Goal: Task Accomplishment & Management: Manage account settings

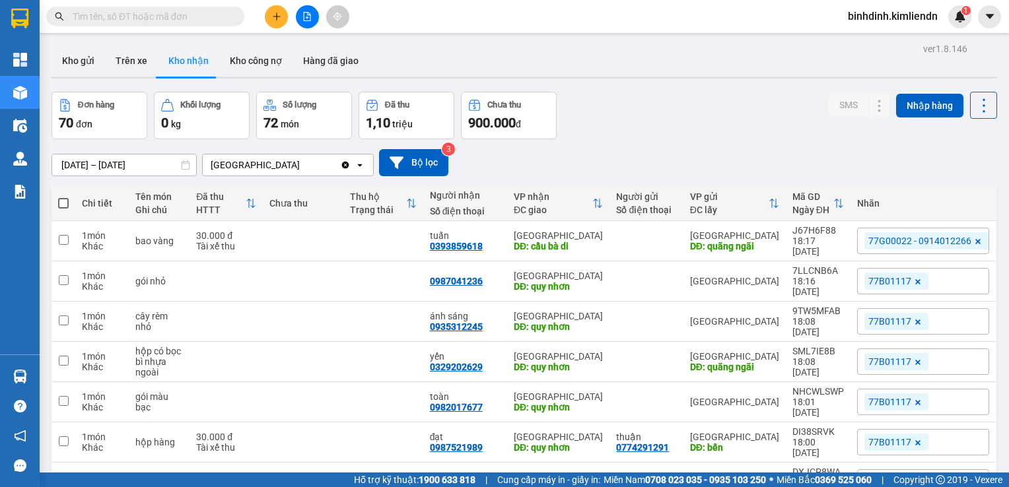
click at [303, 20] on icon "file-add" at bounding box center [307, 16] width 9 height 9
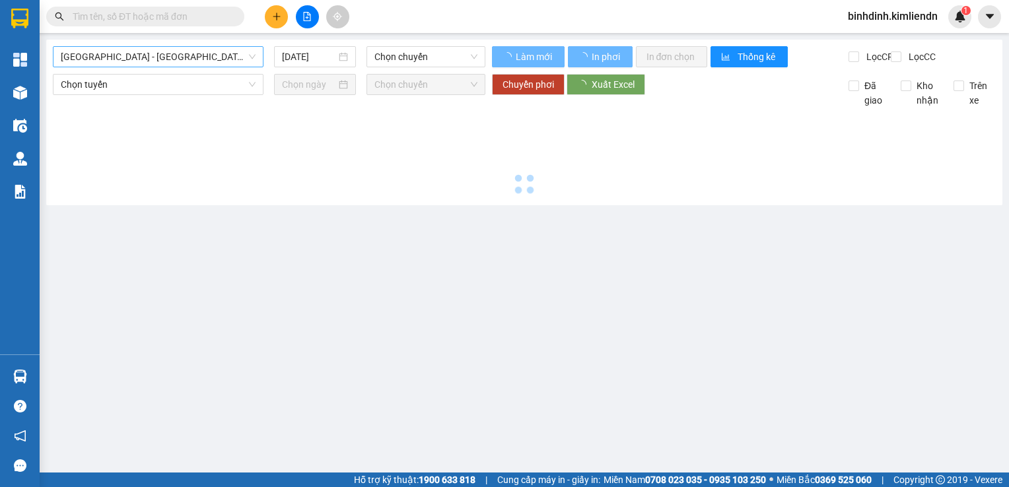
click at [178, 58] on span "[GEOGRAPHIC_DATA] - [GEOGRAPHIC_DATA] ([GEOGRAPHIC_DATA])" at bounding box center [158, 57] width 195 height 20
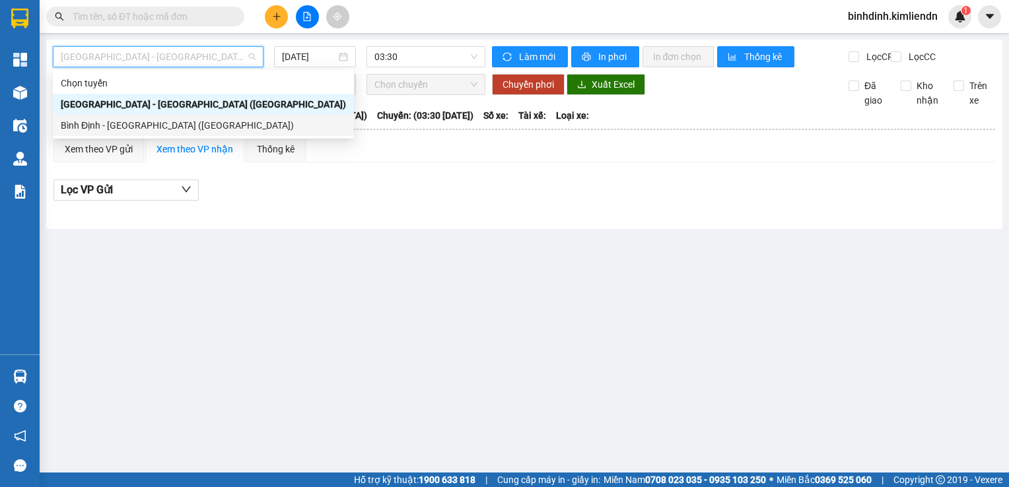
click at [197, 127] on div "Bình Định - [GEOGRAPHIC_DATA] ([GEOGRAPHIC_DATA])" at bounding box center [203, 125] width 285 height 15
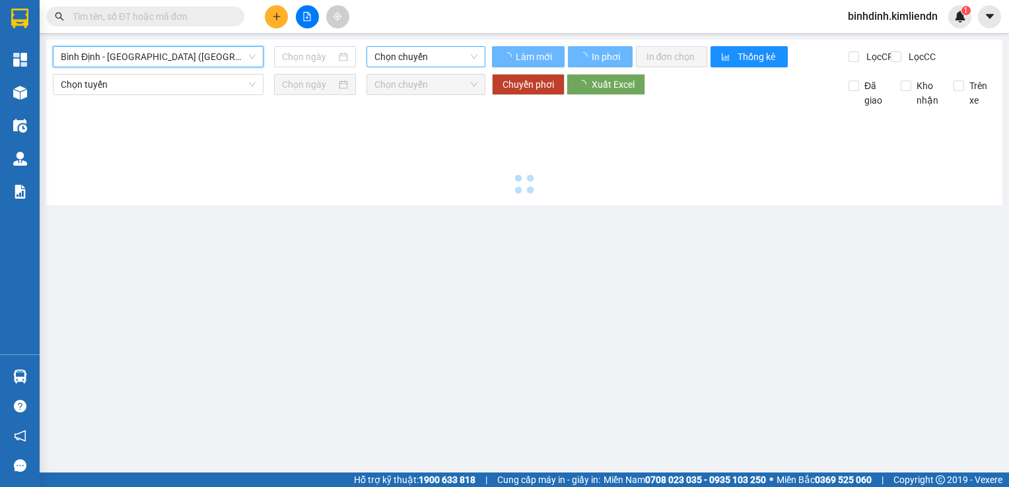
type input "[DATE]"
click at [423, 65] on span "Chọn chuyến" at bounding box center [426, 57] width 103 height 20
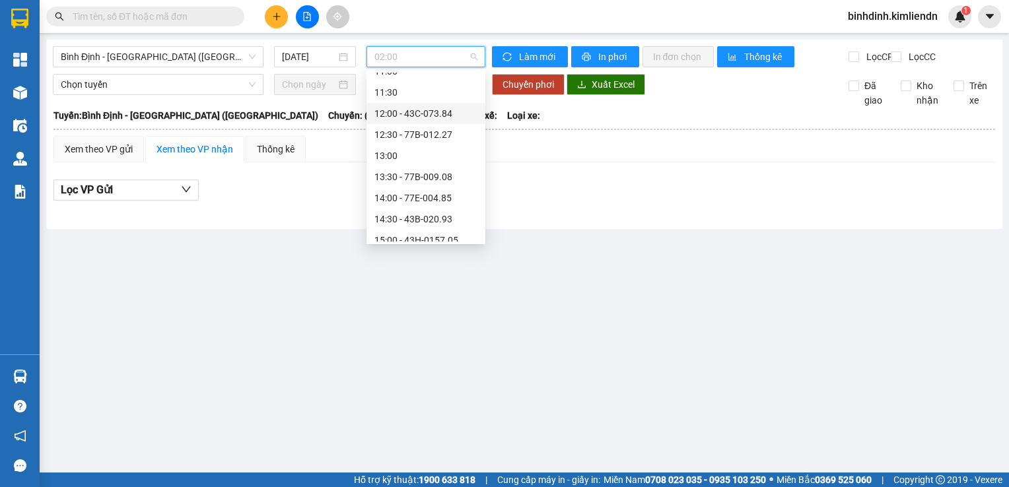
scroll to position [330, 0]
click at [432, 127] on div "12:30 - 77B-012.27" at bounding box center [426, 133] width 103 height 15
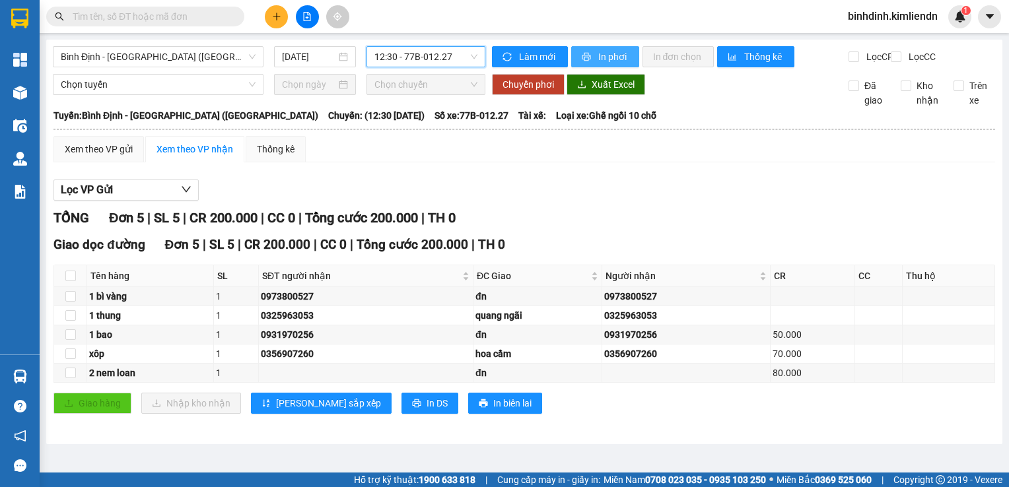
click at [605, 54] on span "In phơi" at bounding box center [613, 57] width 30 height 15
click at [693, 252] on div "Giao dọc đường Đơn 5 | SL 5 | CR 200.000 | CC 0 | Tổng cước 200.000 | TH 0" at bounding box center [525, 245] width 942 height 20
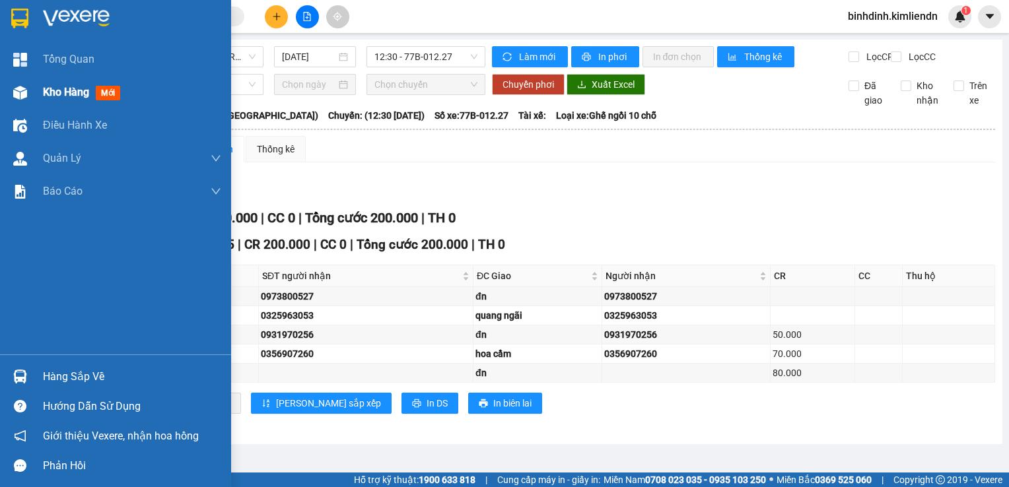
click at [4, 86] on div "Kho hàng mới" at bounding box center [115, 92] width 231 height 33
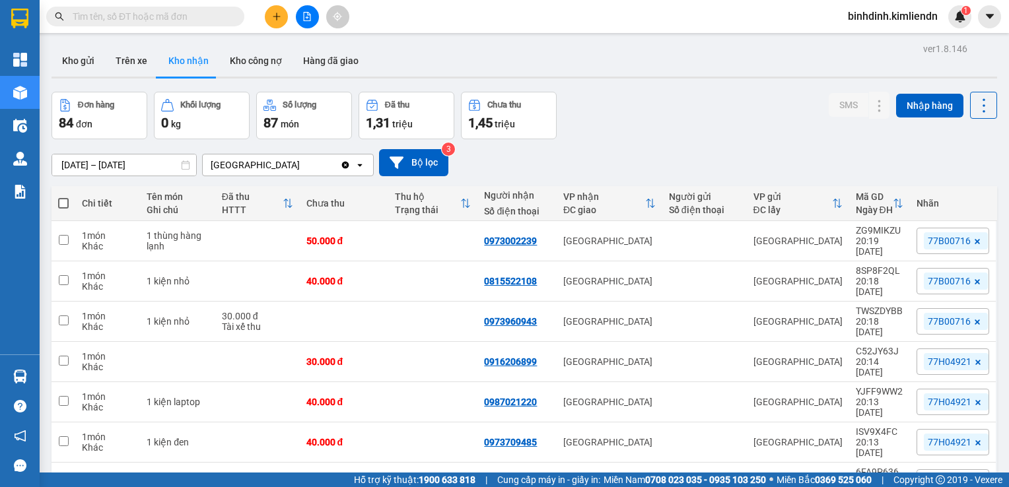
click at [677, 129] on div "Đơn hàng 84 đơn Khối lượng 0 kg Số lượng 87 món Đã thu 1,31 triệu Chưa thu 1,45…" at bounding box center [525, 116] width 946 height 48
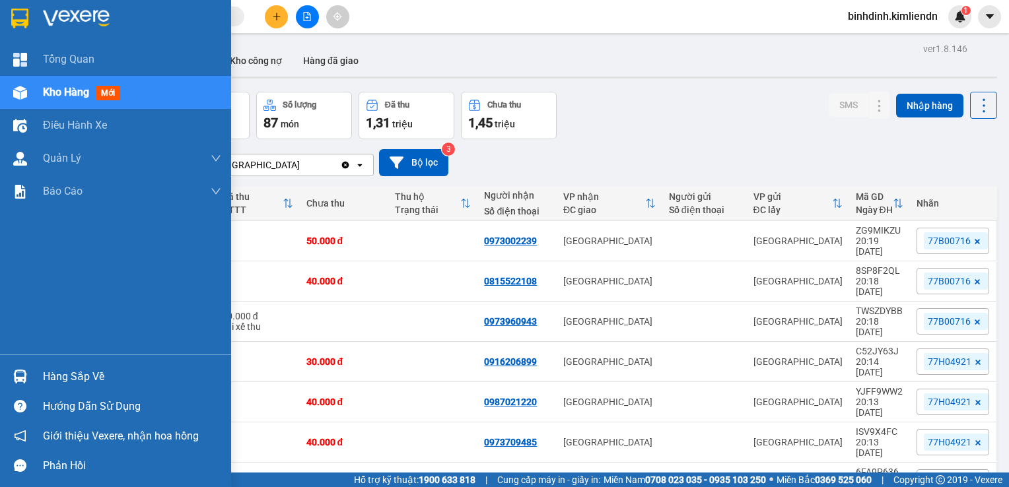
click at [28, 89] on div at bounding box center [20, 92] width 23 height 23
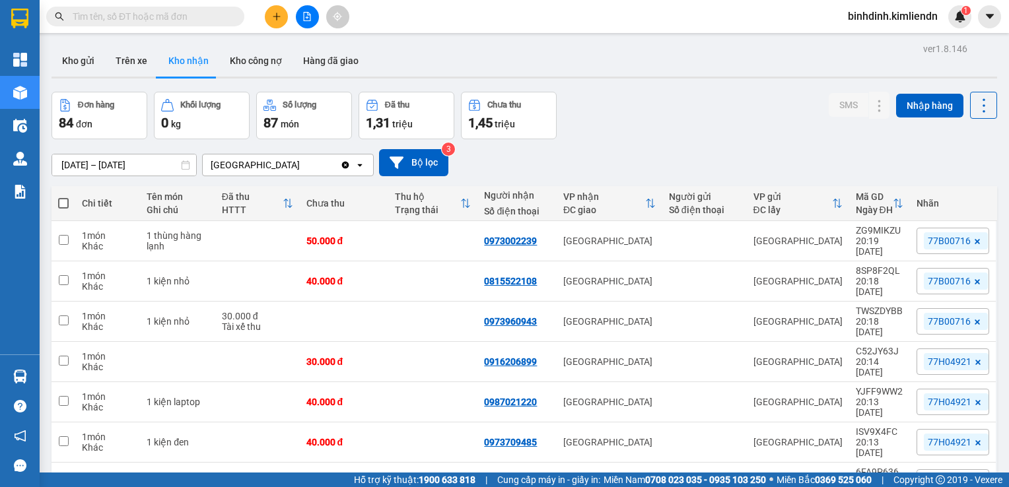
click at [320, 12] on div at bounding box center [307, 16] width 99 height 23
click at [312, 17] on button at bounding box center [307, 16] width 23 height 23
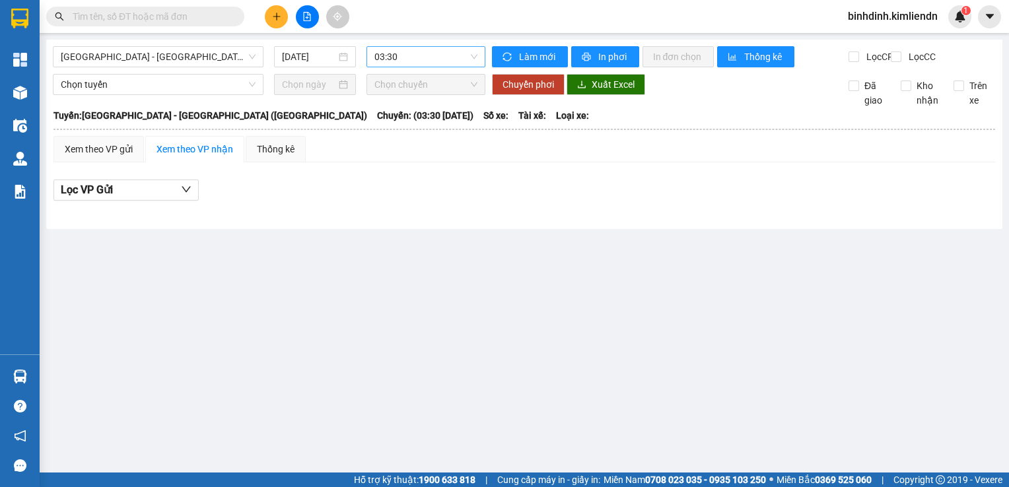
click at [454, 57] on span "03:30" at bounding box center [426, 57] width 103 height 20
click at [155, 61] on span "[GEOGRAPHIC_DATA] - [GEOGRAPHIC_DATA] ([GEOGRAPHIC_DATA])" at bounding box center [158, 57] width 195 height 20
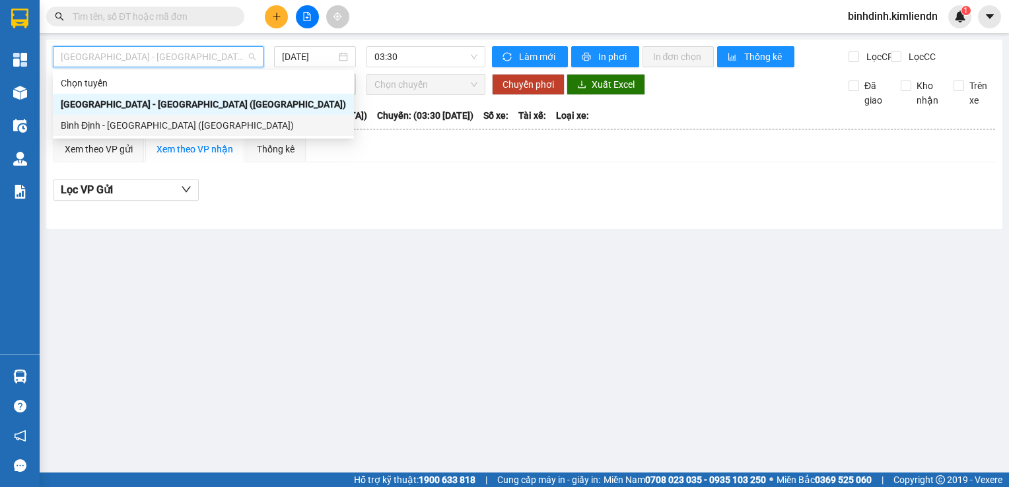
click at [165, 123] on div "Bình Định - [GEOGRAPHIC_DATA] ([GEOGRAPHIC_DATA])" at bounding box center [203, 125] width 285 height 15
type input "[DATE]"
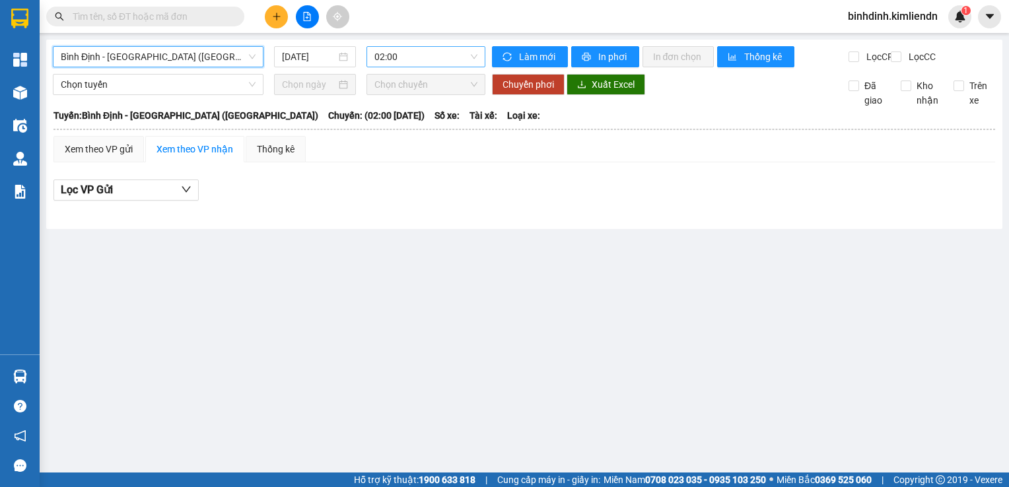
click at [441, 59] on span "02:00" at bounding box center [426, 57] width 103 height 20
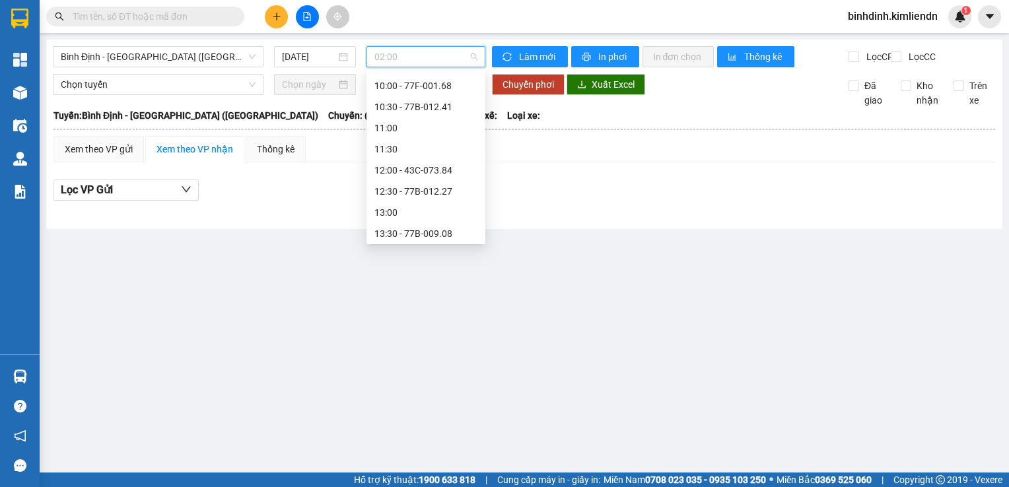
scroll to position [264, 0]
click at [445, 192] on div "12:30 - 77B-012.27" at bounding box center [426, 199] width 119 height 21
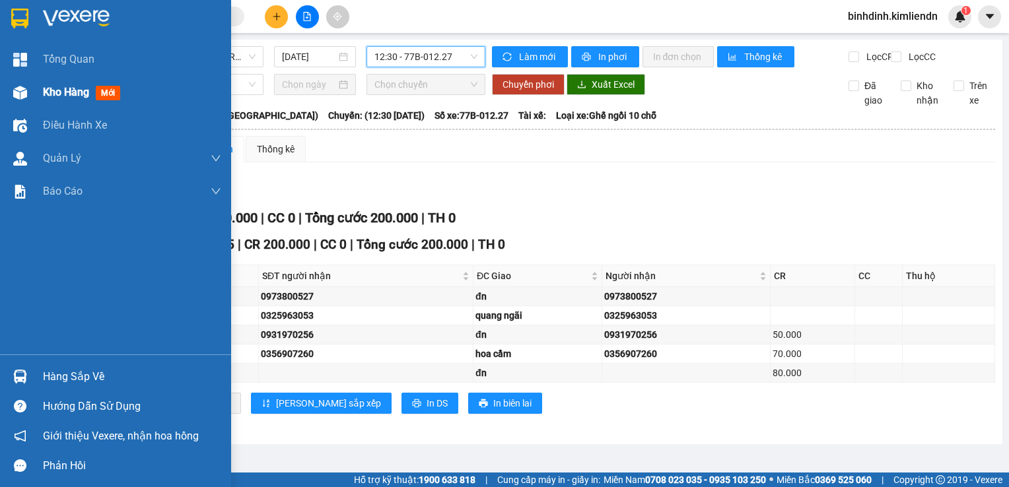
click at [16, 86] on img at bounding box center [20, 93] width 14 height 14
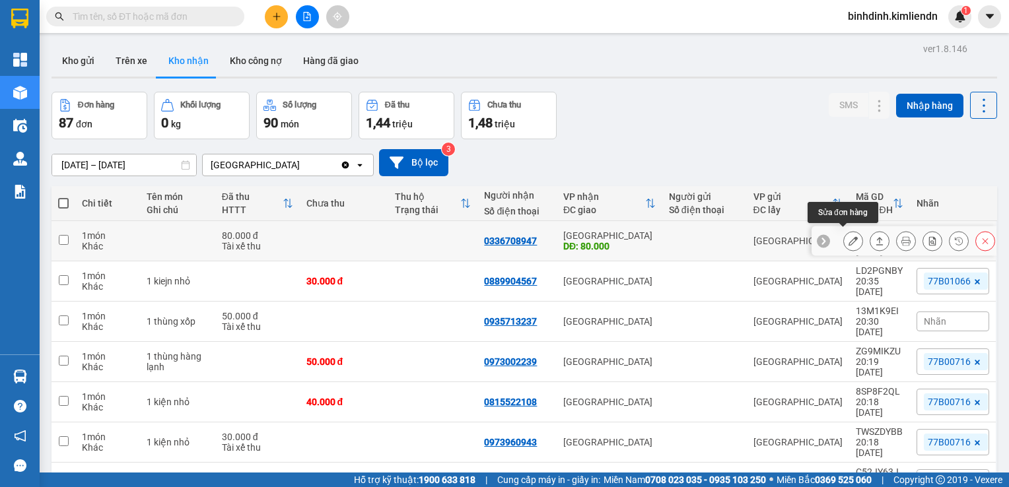
click at [849, 236] on icon at bounding box center [853, 240] width 9 height 9
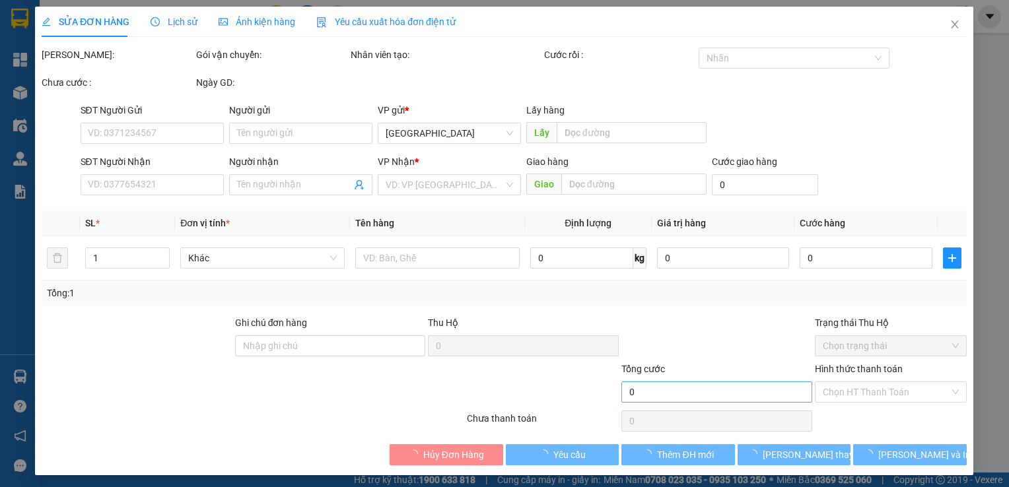
type input "0336708947"
type input "80.000"
type input "40.000"
type input "80.000"
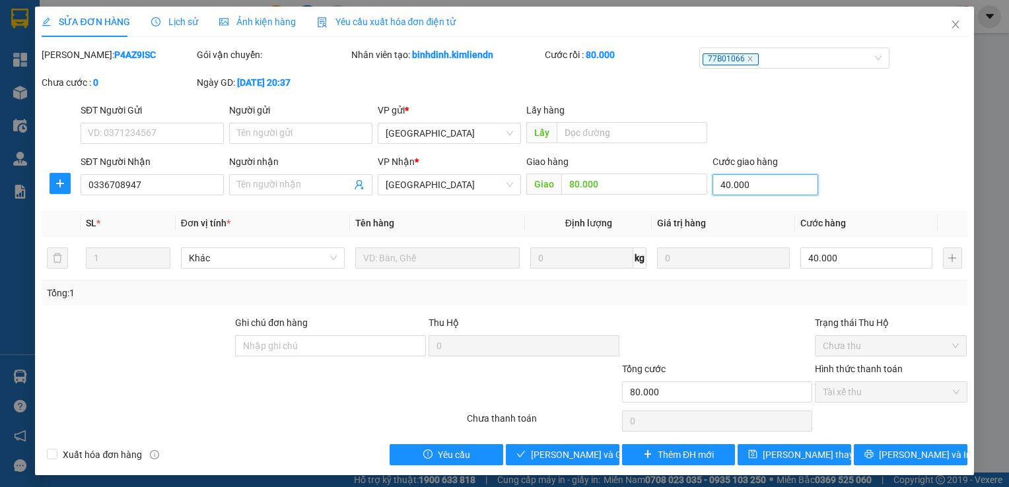
click at [761, 189] on input "40.000" at bounding box center [766, 184] width 106 height 21
type input "0"
type input "40.000"
type input "-40.000"
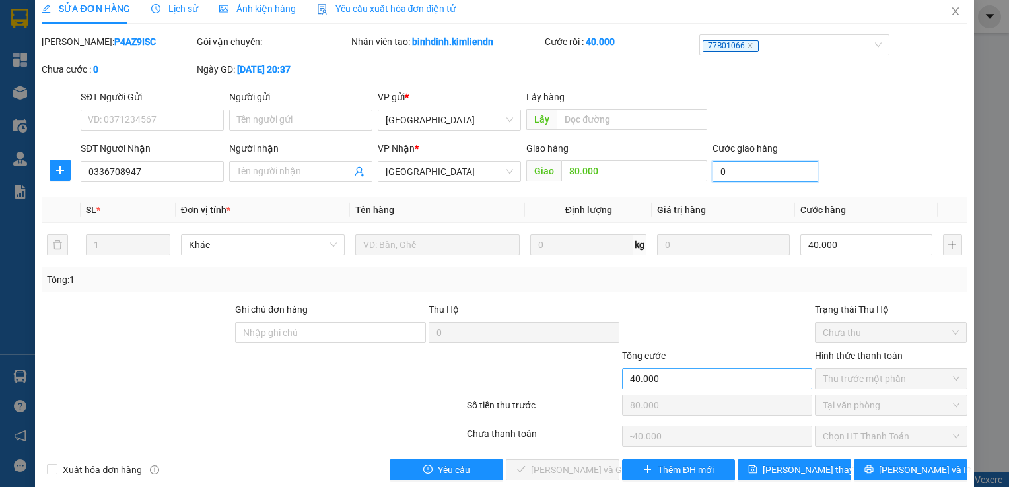
scroll to position [32, 0]
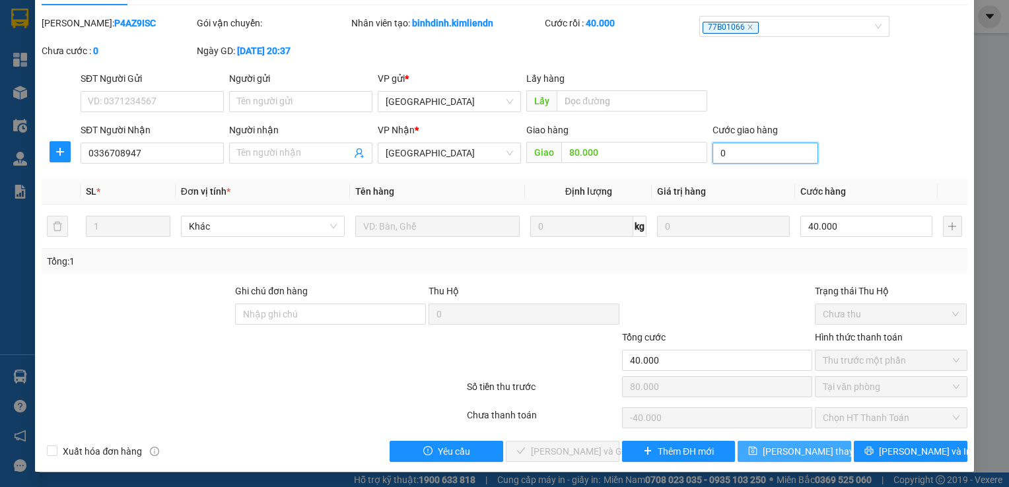
type input "0"
click at [782, 450] on span "[PERSON_NAME] thay đổi" at bounding box center [816, 452] width 106 height 15
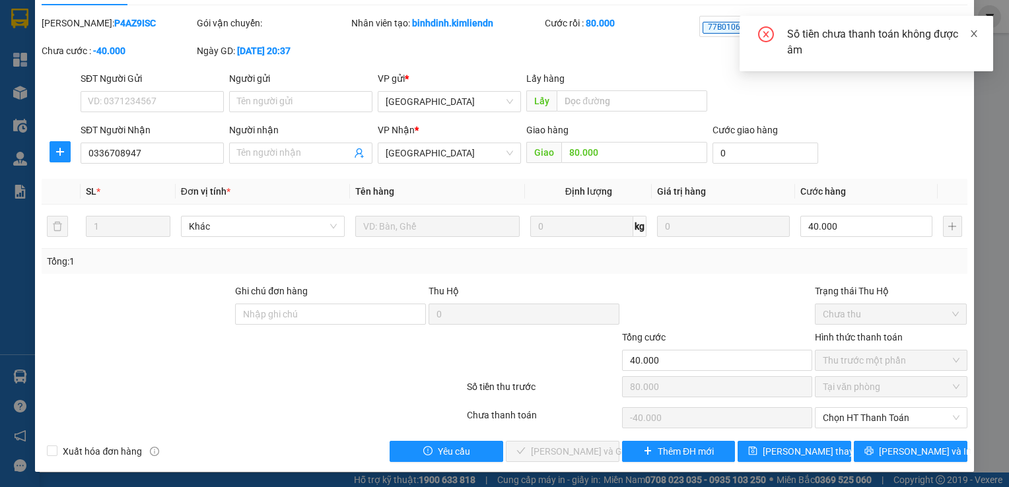
click at [976, 32] on icon "close" at bounding box center [974, 33] width 7 height 7
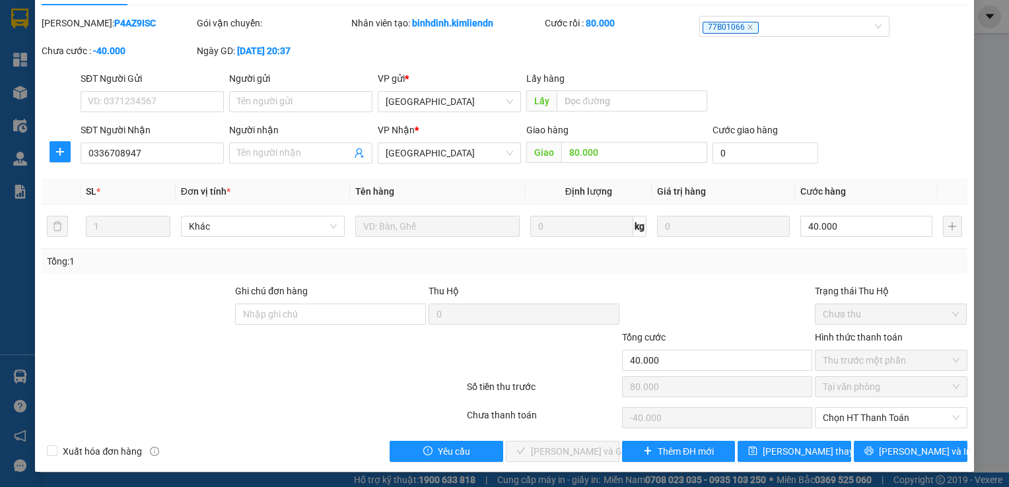
click at [968, 87] on div "SỬA ĐƠN HÀNG Lịch sử Ảnh kiện hàng Yêu cầu xuất hóa đơn điện tử Total Paid Fee …" at bounding box center [504, 243] width 1009 height 487
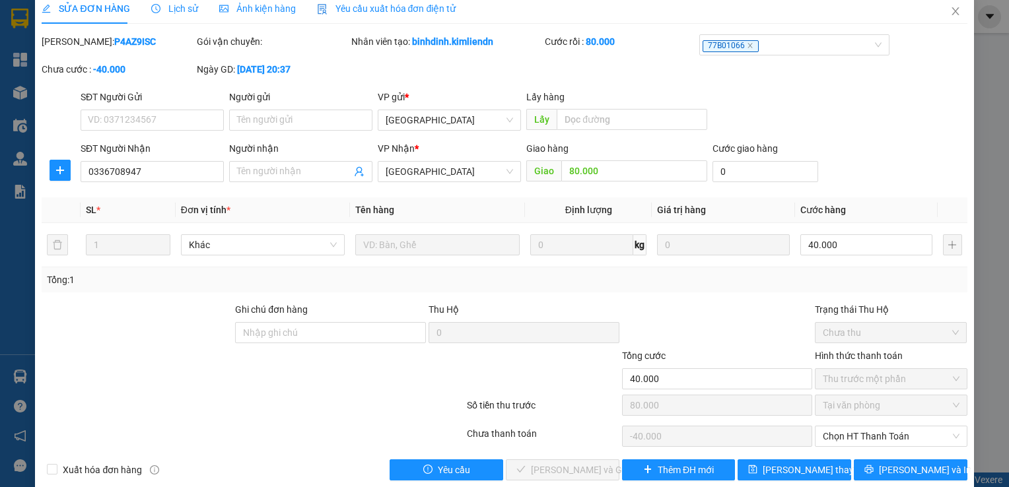
scroll to position [0, 0]
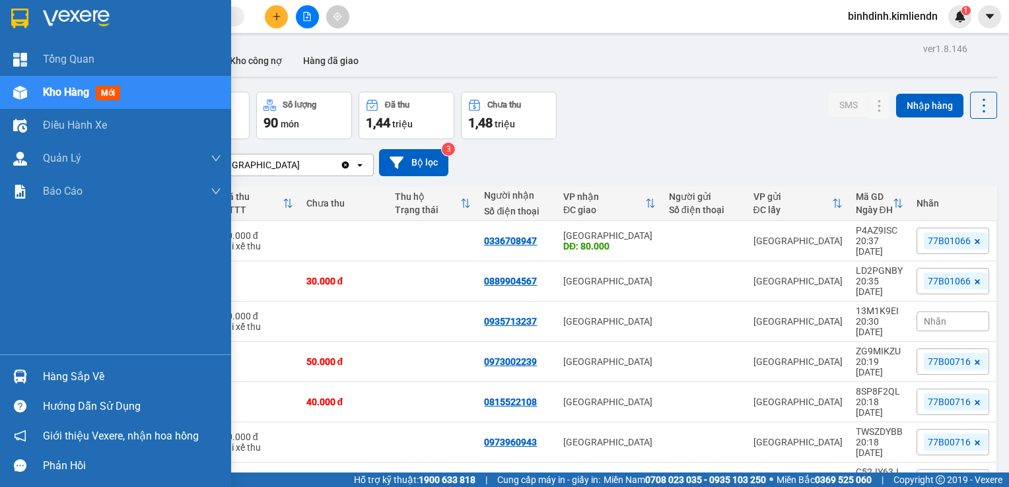
click at [21, 90] on img at bounding box center [20, 93] width 14 height 14
